Goal: Information Seeking & Learning: Learn about a topic

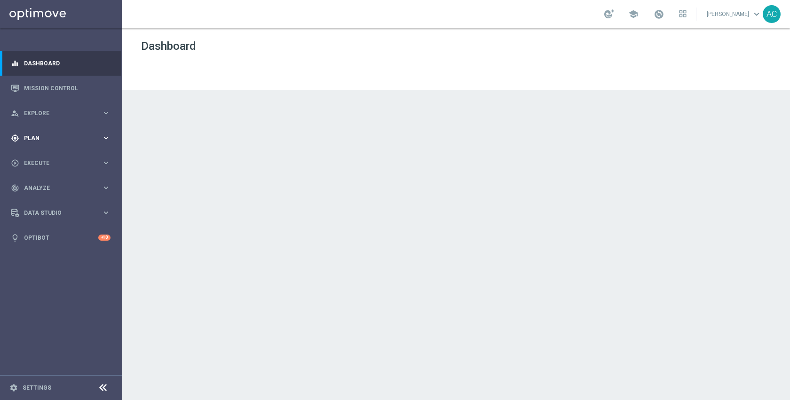
click at [37, 139] on span "Plan" at bounding box center [63, 138] width 78 height 6
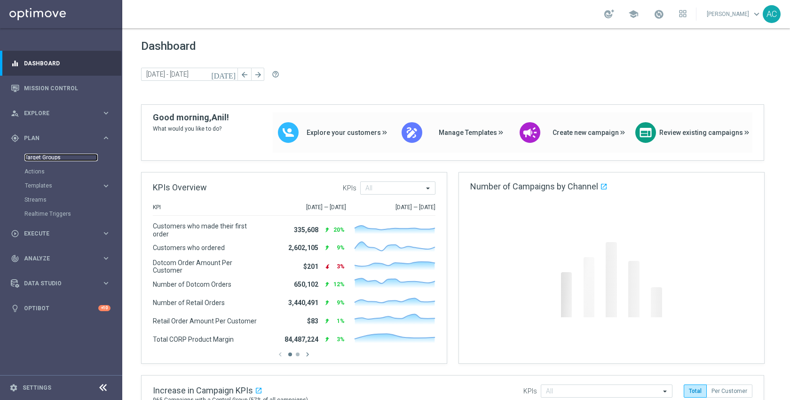
click at [43, 157] on link "Target Groups" at bounding box center [60, 158] width 73 height 8
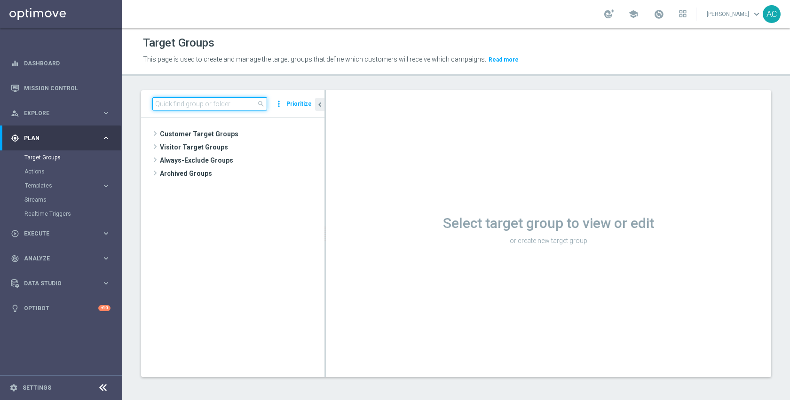
click at [236, 108] on input at bounding box center [209, 103] width 115 height 13
type input "inac"
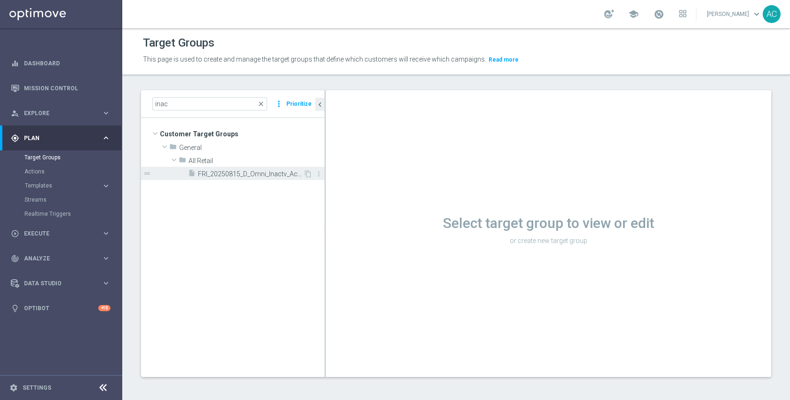
click at [252, 173] on span "FRI_20250815_D_Omni_Inactv_Accounts" at bounding box center [250, 174] width 105 height 8
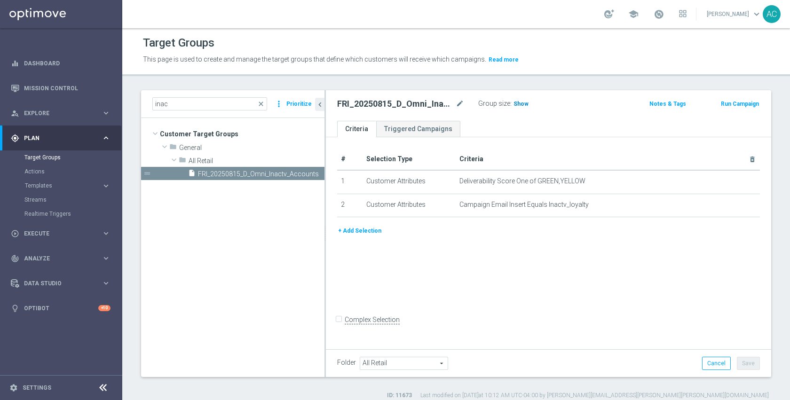
click at [518, 102] on span "Show" at bounding box center [520, 104] width 15 height 7
click at [518, 102] on span "106,598" at bounding box center [525, 105] width 23 height 9
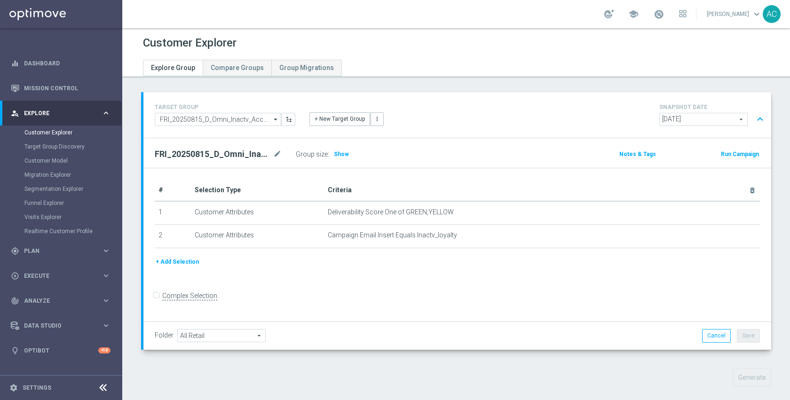
scroll to position [84, 0]
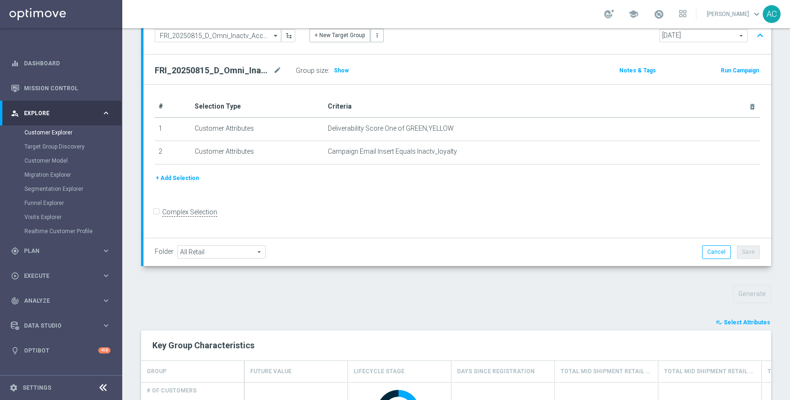
click at [727, 320] on span "Select Attributes" at bounding box center [747, 322] width 47 height 7
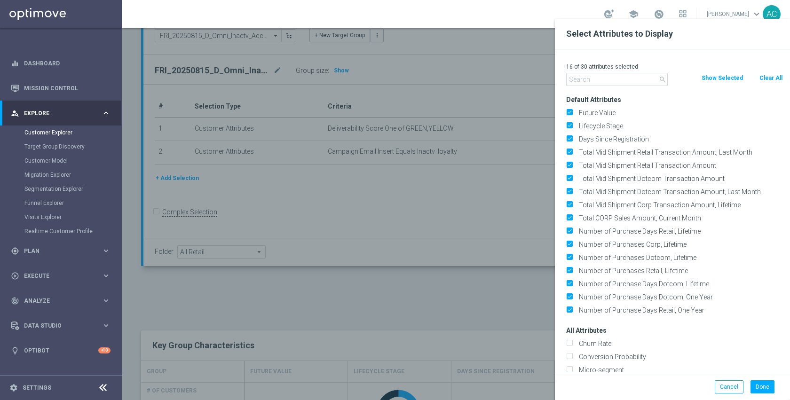
click at [770, 78] on button "Clear All" at bounding box center [770, 78] width 25 height 10
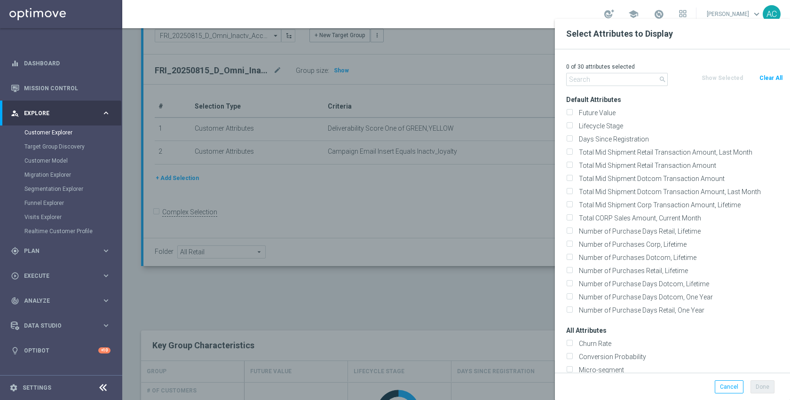
checkbox input "false"
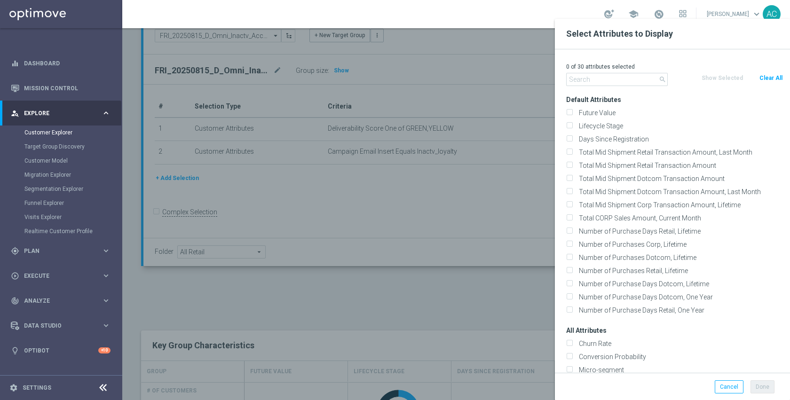
checkbox input "false"
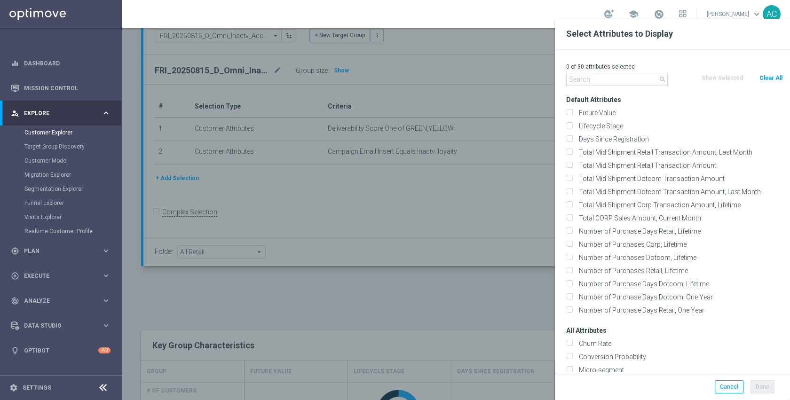
checkbox input "false"
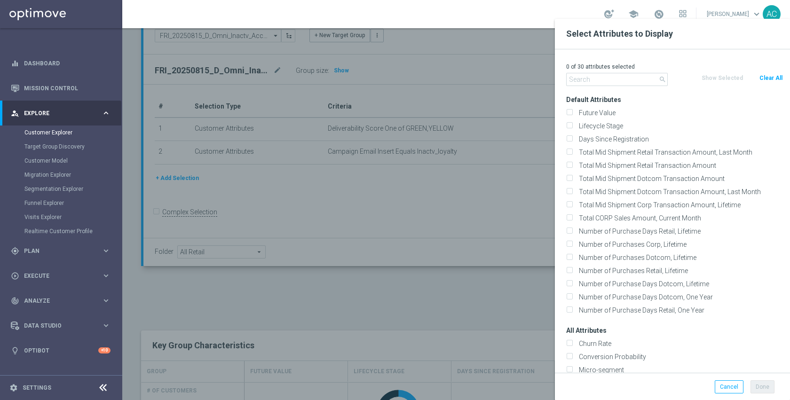
checkbox input "false"
click at [622, 81] on input "text" at bounding box center [617, 79] width 102 height 13
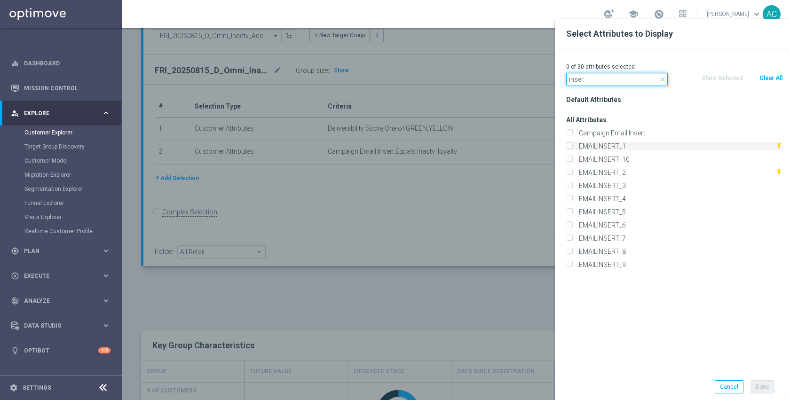
type input "inser"
click at [624, 144] on label "EMAILINSERT_1" at bounding box center [675, 146] width 200 height 8
click at [572, 144] on input "EMAILINSERT_1" at bounding box center [569, 147] width 6 height 6
checkbox input "true"
click at [626, 171] on label "EMAILINSERT_2" at bounding box center [675, 172] width 200 height 8
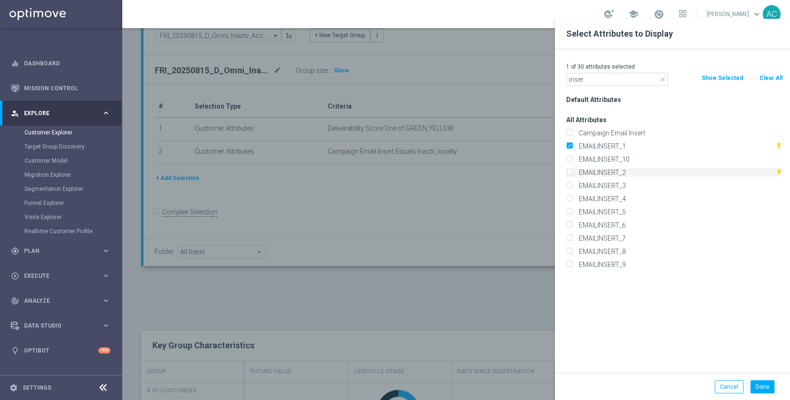
click at [572, 171] on input "EMAILINSERT_2" at bounding box center [569, 174] width 6 height 6
checkbox input "true"
click at [622, 185] on label "EMAILINSERT_3" at bounding box center [678, 185] width 207 height 8
click at [572, 185] on input "EMAILINSERT_3" at bounding box center [569, 187] width 6 height 6
checkbox input "true"
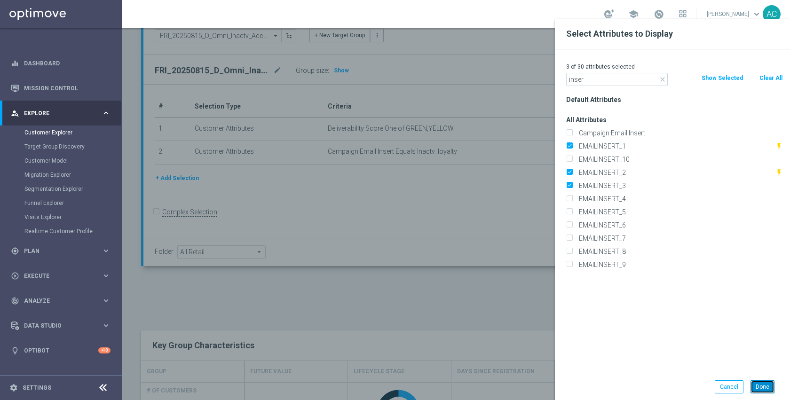
click at [757, 381] on button "Done" at bounding box center [762, 386] width 24 height 13
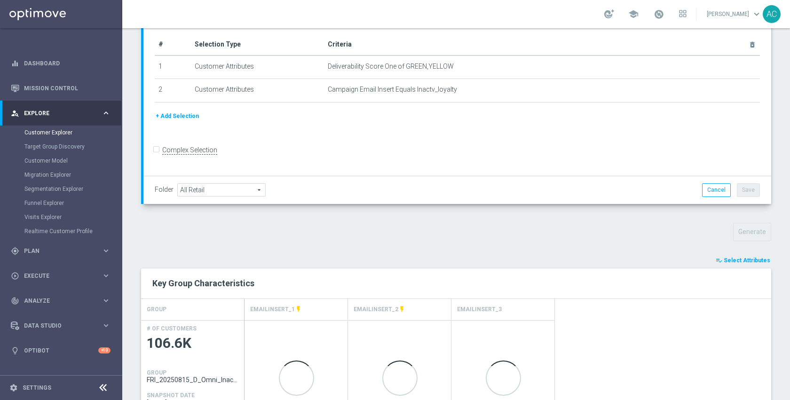
scroll to position [272, 0]
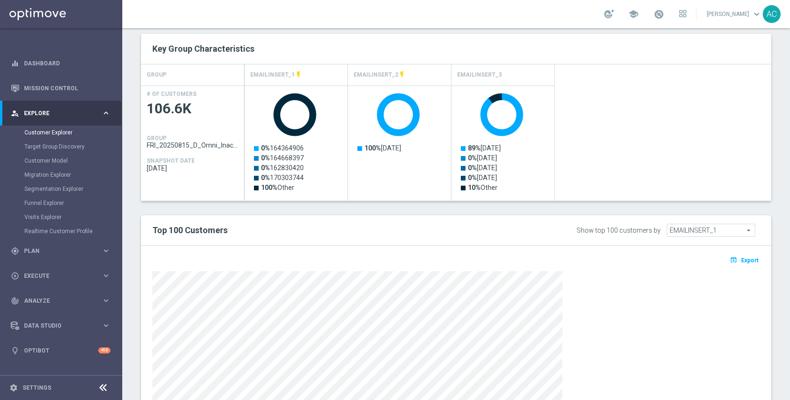
scroll to position [451, 0]
